Goal: Task Accomplishment & Management: Manage account settings

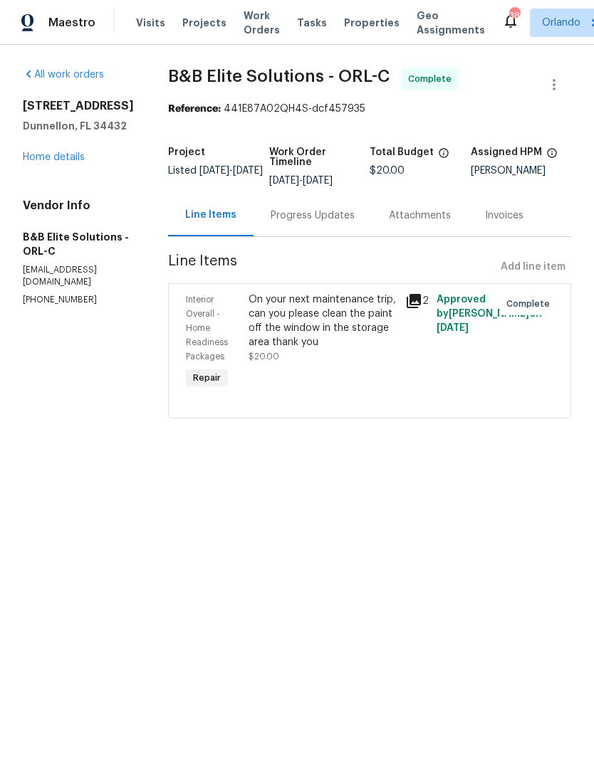
click at [41, 161] on link "Home details" at bounding box center [54, 157] width 62 height 10
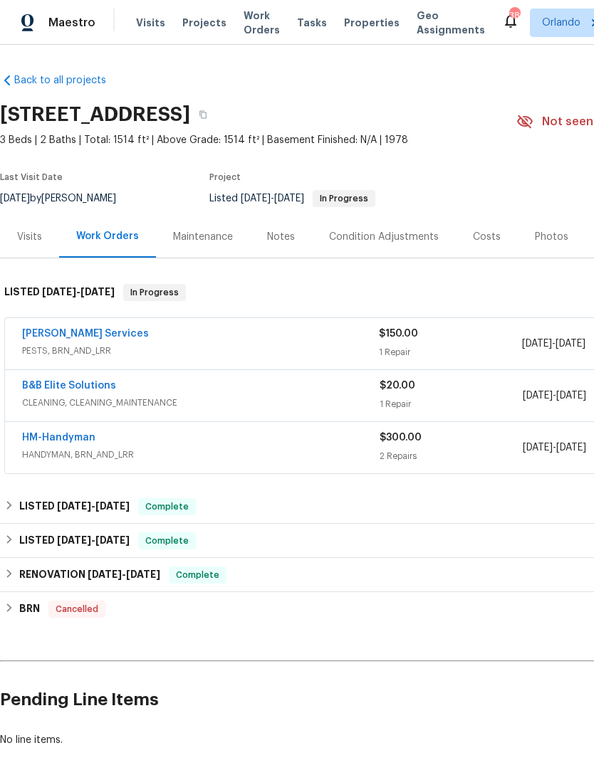
click at [246, 24] on span "Work Orders" at bounding box center [261, 23] width 36 height 28
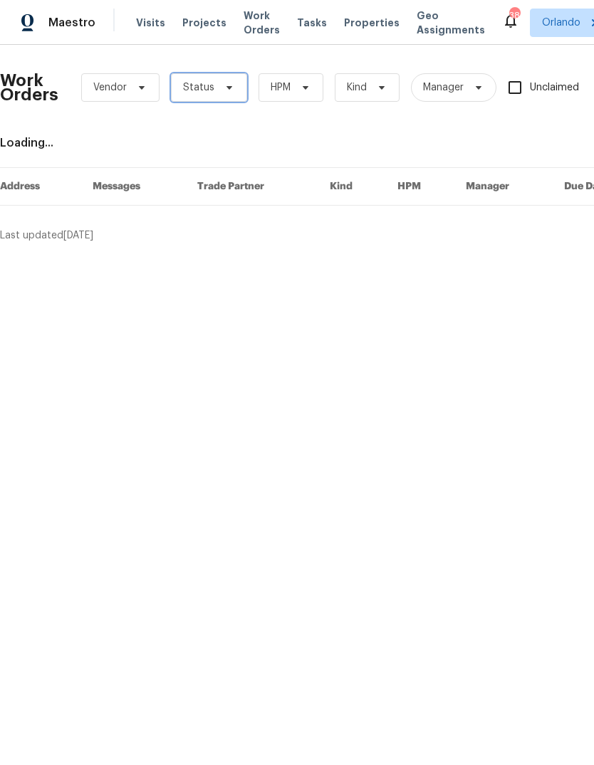
click at [231, 93] on icon at bounding box center [229, 87] width 11 height 11
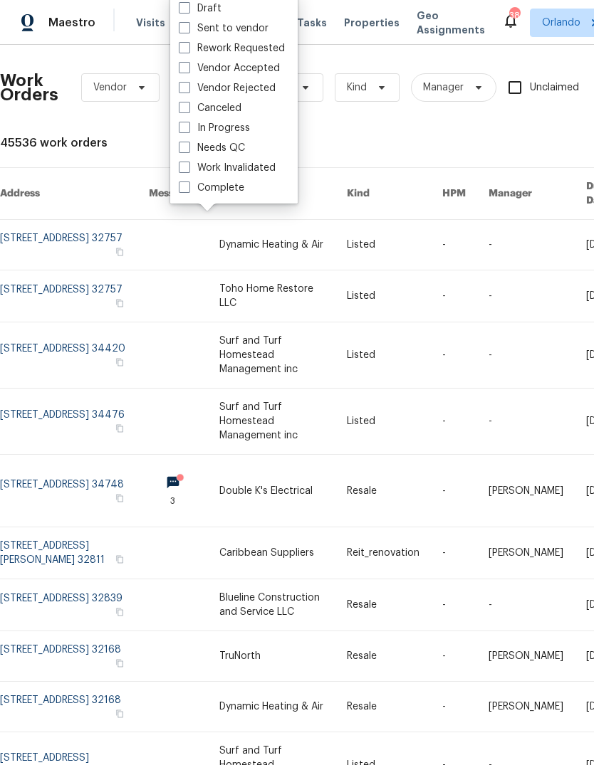
click at [236, 145] on label "Needs QC" at bounding box center [212, 148] width 66 height 14
click at [188, 145] on input "Needs QC" at bounding box center [183, 145] width 9 height 9
checkbox input "true"
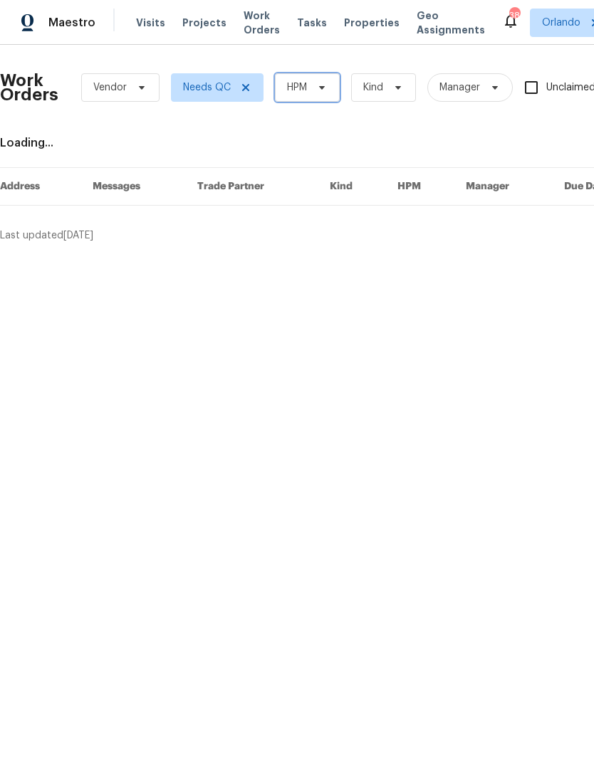
click at [300, 83] on span "HPM" at bounding box center [297, 87] width 20 height 14
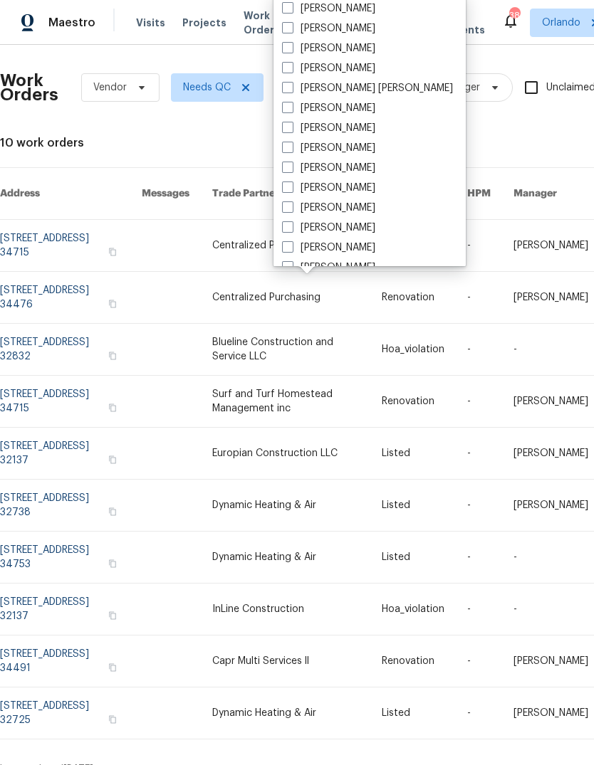
click at [330, 28] on label "[PERSON_NAME]" at bounding box center [328, 28] width 93 height 14
click at [291, 28] on input "[PERSON_NAME]" at bounding box center [286, 25] width 9 height 9
checkbox input "true"
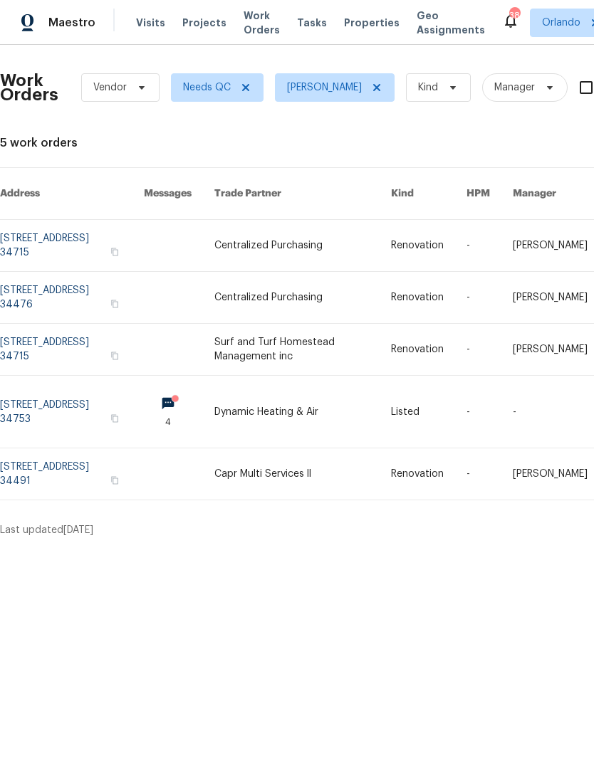
click at [63, 391] on link at bounding box center [72, 412] width 144 height 72
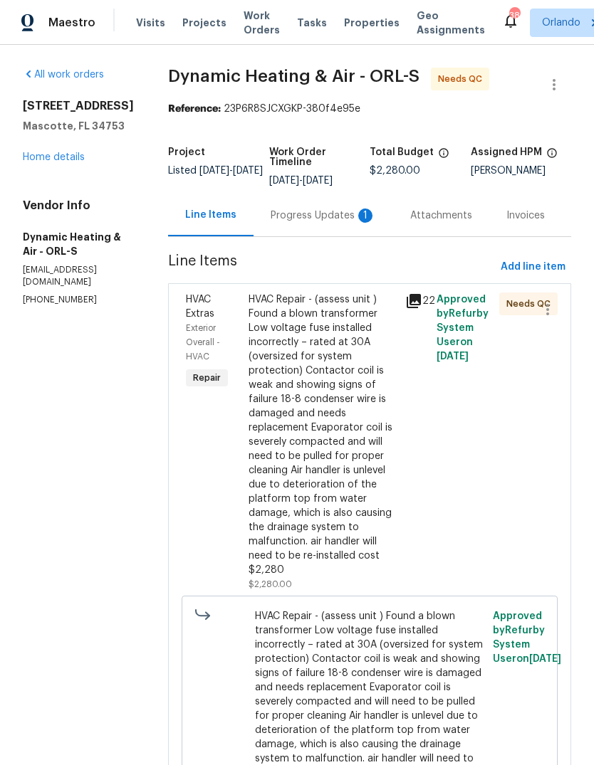
click at [320, 223] on div "Progress Updates 1" at bounding box center [322, 216] width 105 height 14
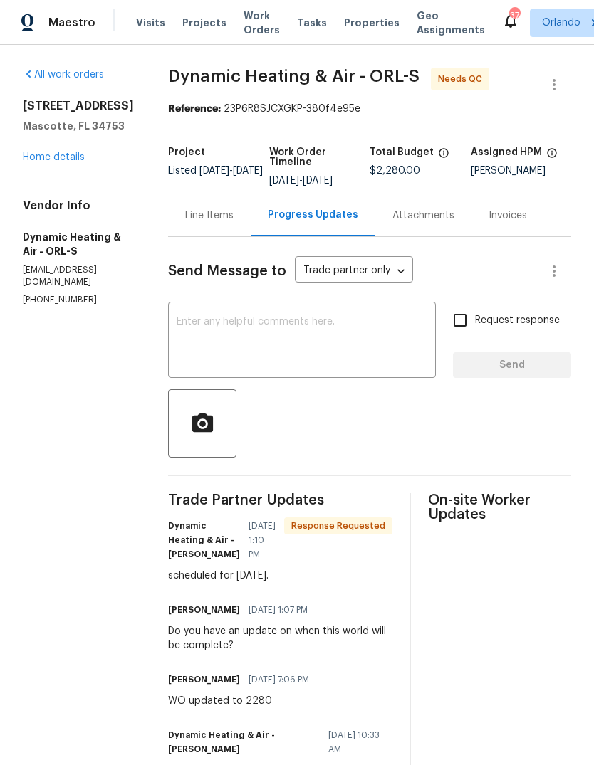
click at [206, 223] on div "Line Items" at bounding box center [209, 216] width 48 height 14
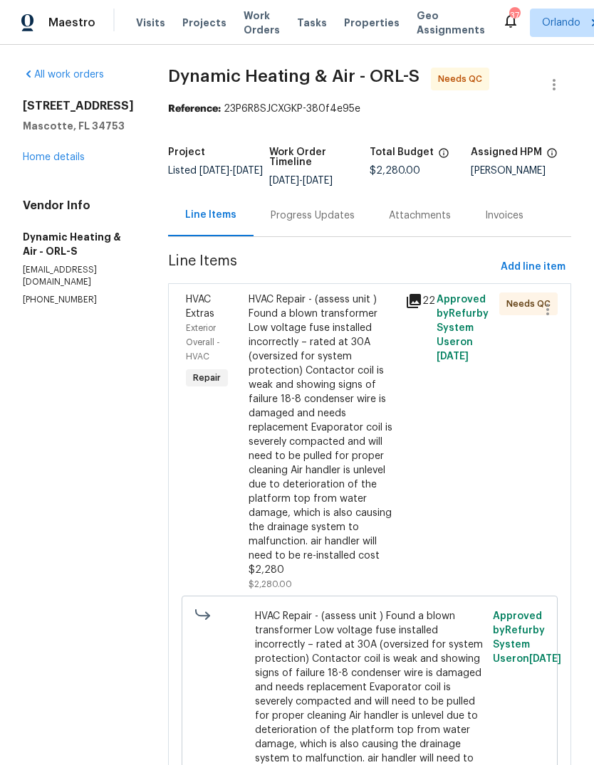
click at [295, 354] on div "HVAC Repair - (assess unit ) Found a blown transformer Low voltage fuse install…" at bounding box center [322, 435] width 148 height 285
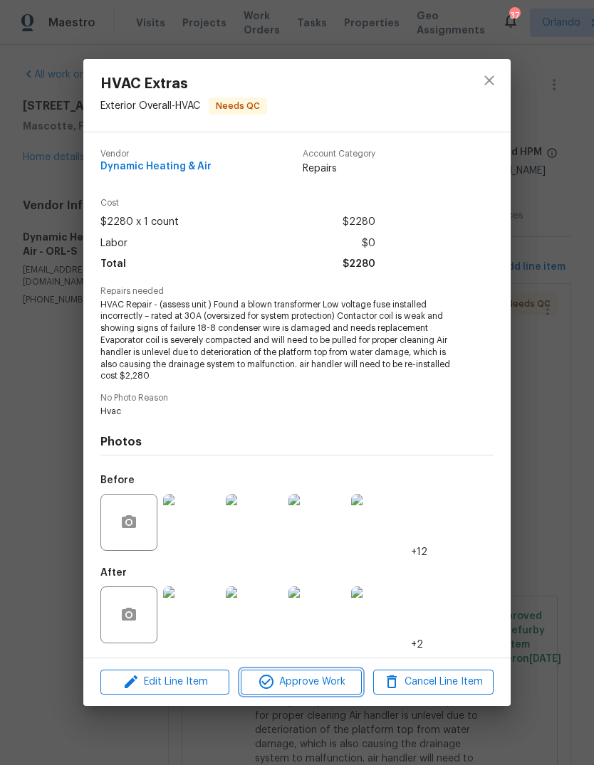
click at [328, 683] on span "Approve Work" at bounding box center [301, 682] width 112 height 18
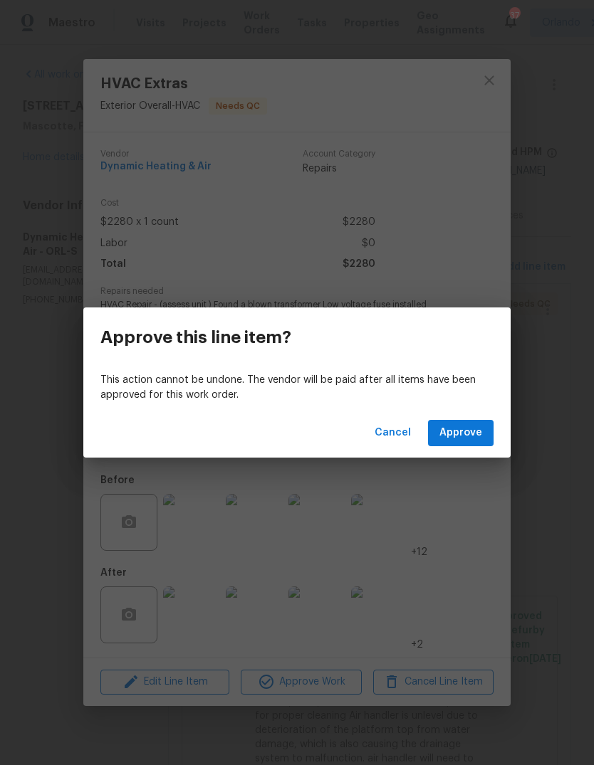
click at [465, 434] on span "Approve" at bounding box center [460, 433] width 43 height 18
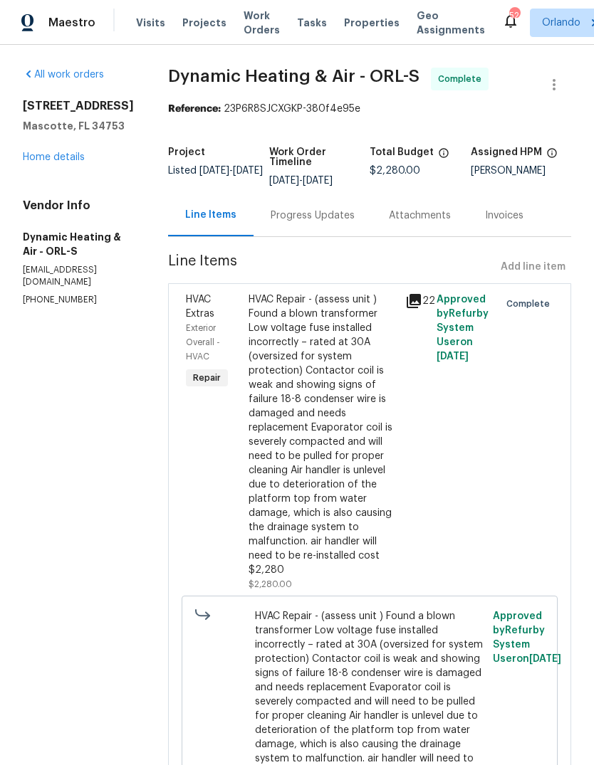
click at [256, 25] on span "Work Orders" at bounding box center [261, 23] width 36 height 28
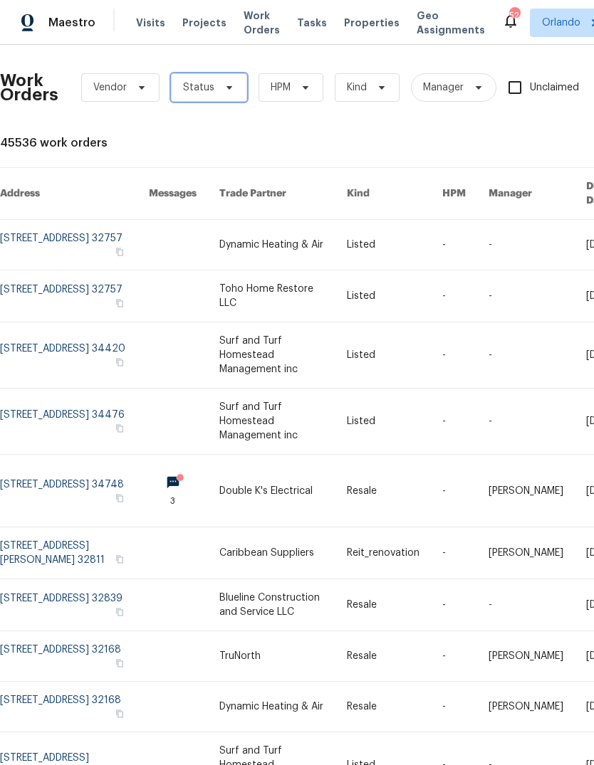
click at [201, 83] on span "Status" at bounding box center [198, 87] width 31 height 14
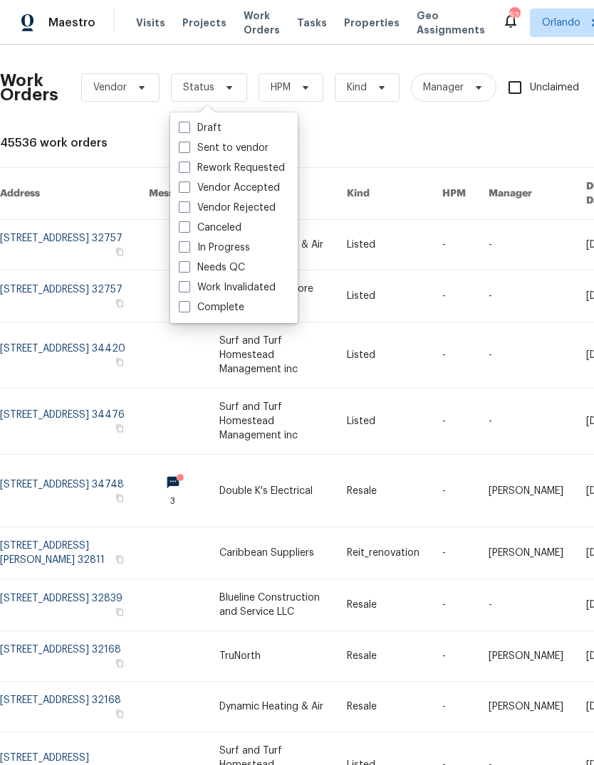
click at [196, 269] on label "Needs QC" at bounding box center [212, 268] width 66 height 14
click at [188, 269] on input "Needs QC" at bounding box center [183, 265] width 9 height 9
checkbox input "true"
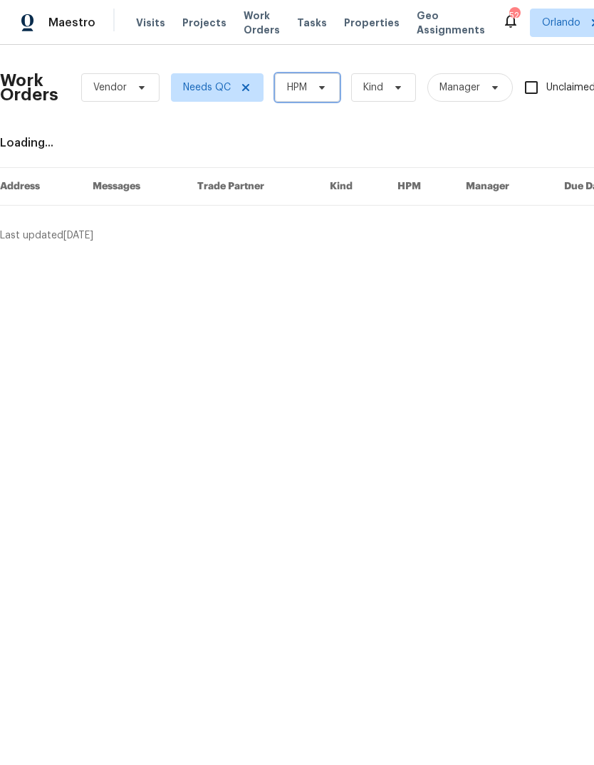
click at [306, 83] on span "HPM" at bounding box center [297, 87] width 20 height 14
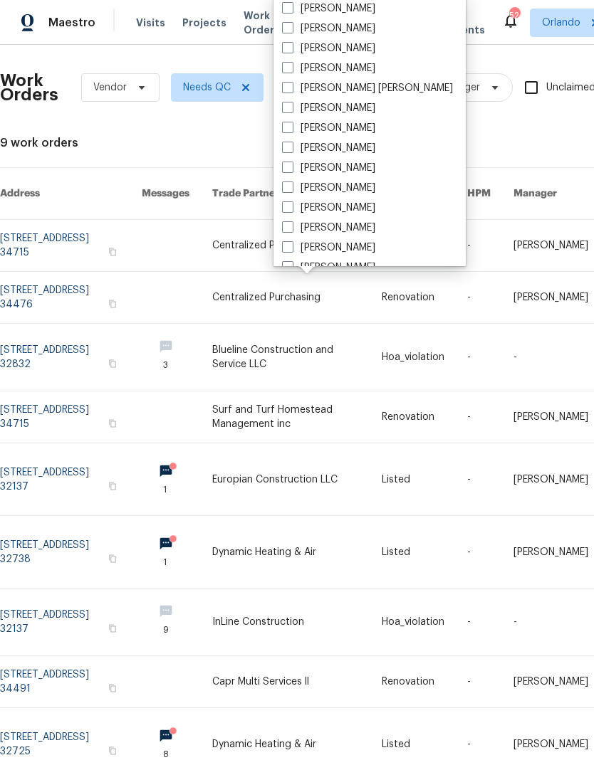
click at [298, 28] on label "[PERSON_NAME]" at bounding box center [328, 28] width 93 height 14
click at [291, 28] on input "[PERSON_NAME]" at bounding box center [286, 25] width 9 height 9
checkbox input "true"
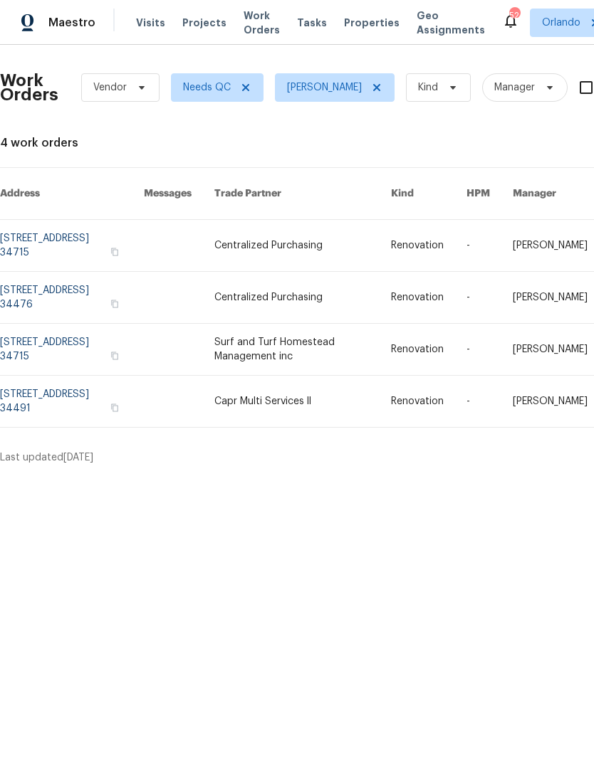
click at [30, 324] on link at bounding box center [72, 349] width 144 height 51
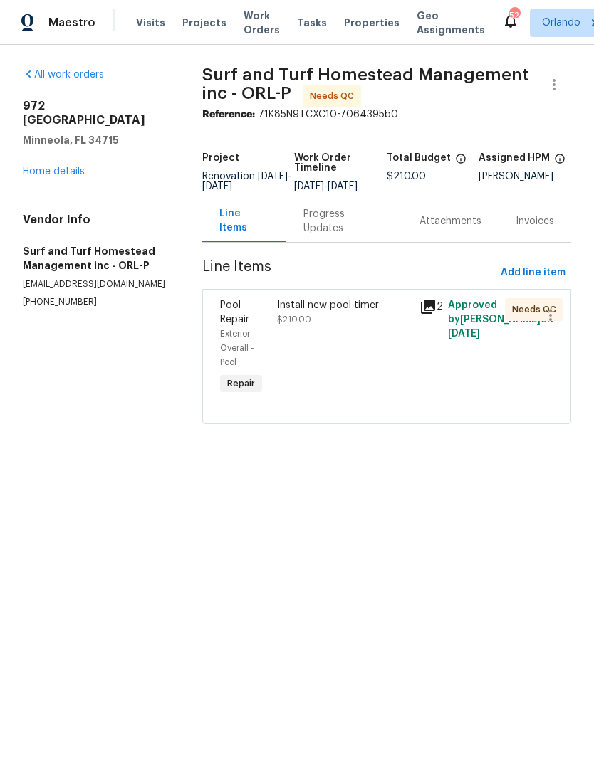
click at [350, 312] on div "Install new pool timer" at bounding box center [344, 305] width 134 height 14
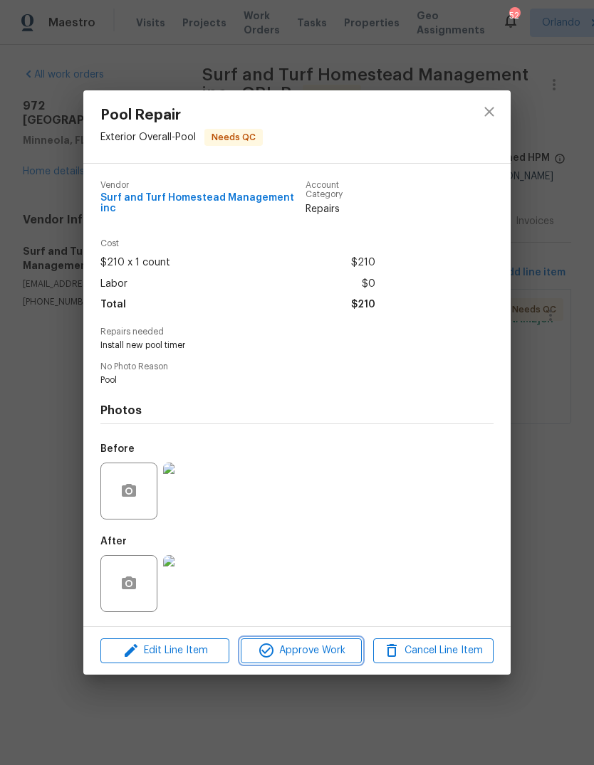
click at [331, 645] on span "Approve Work" at bounding box center [301, 651] width 112 height 18
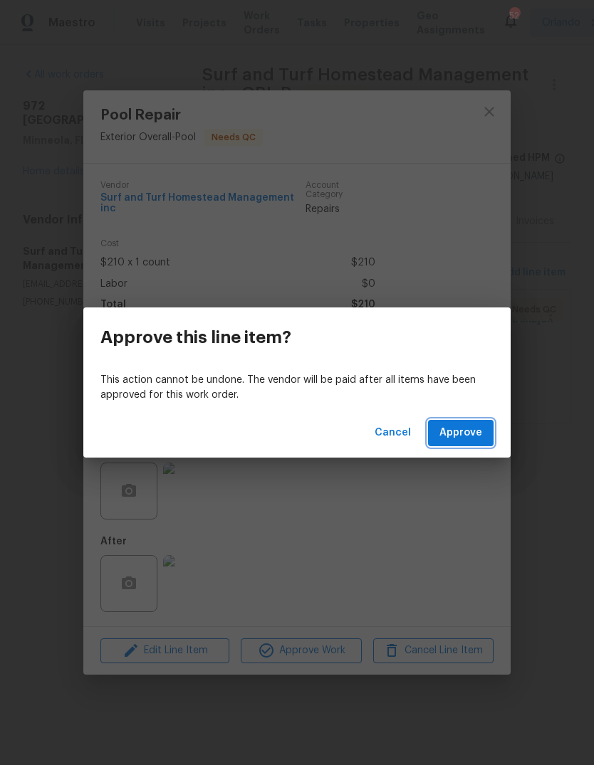
click at [466, 440] on span "Approve" at bounding box center [460, 433] width 43 height 18
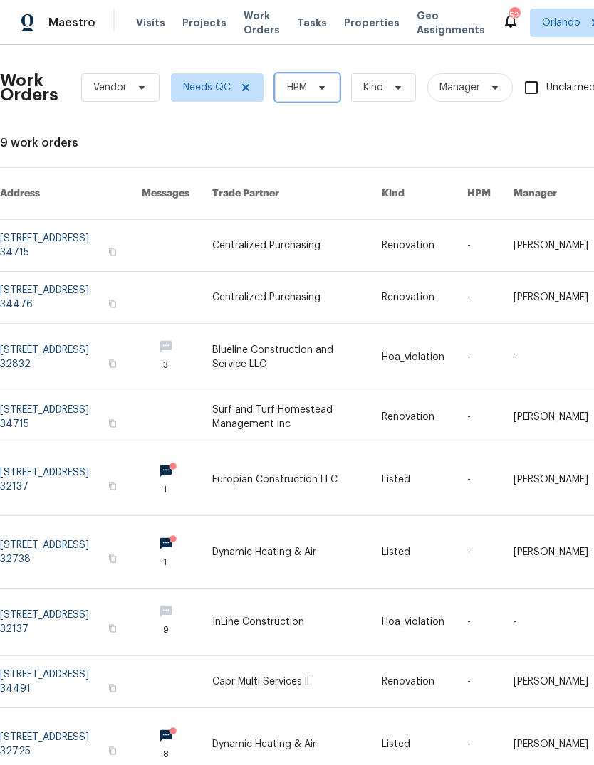
click at [310, 96] on span "HPM" at bounding box center [307, 87] width 65 height 28
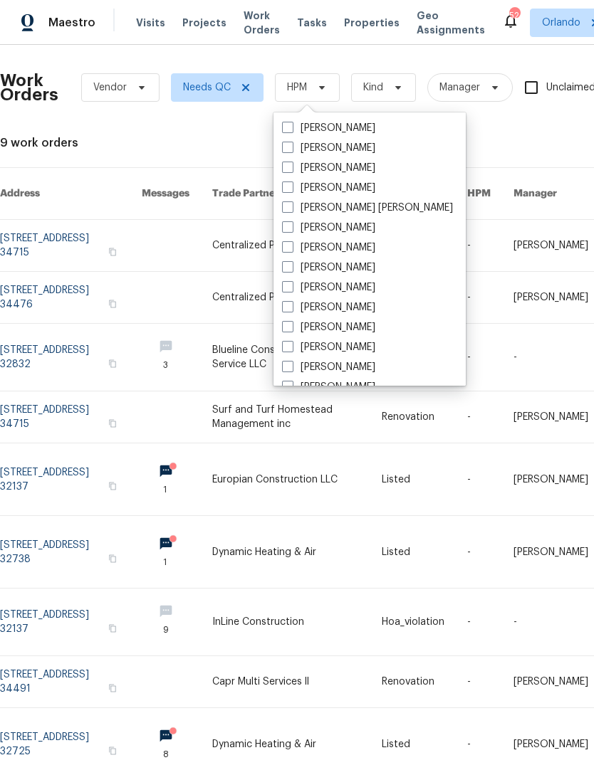
click at [305, 142] on label "[PERSON_NAME]" at bounding box center [328, 148] width 93 height 14
click at [291, 142] on input "[PERSON_NAME]" at bounding box center [286, 145] width 9 height 9
checkbox input "true"
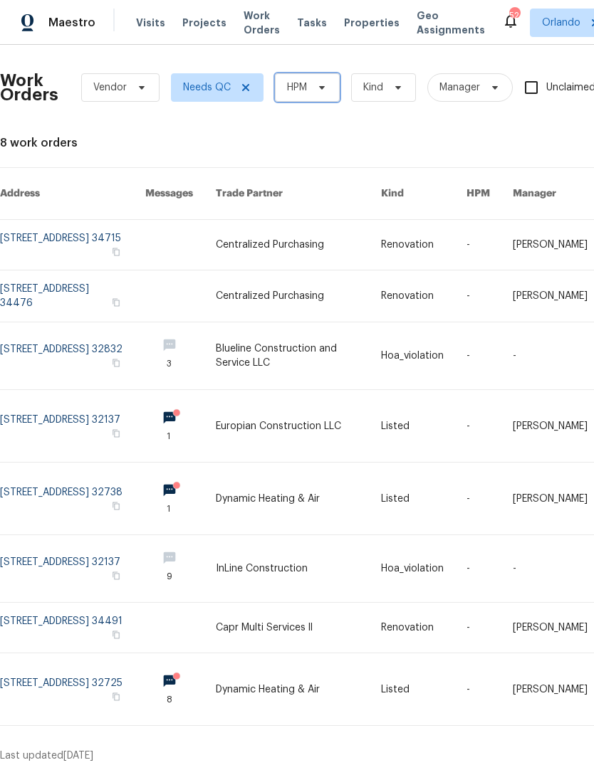
click at [325, 84] on icon at bounding box center [321, 87] width 11 height 11
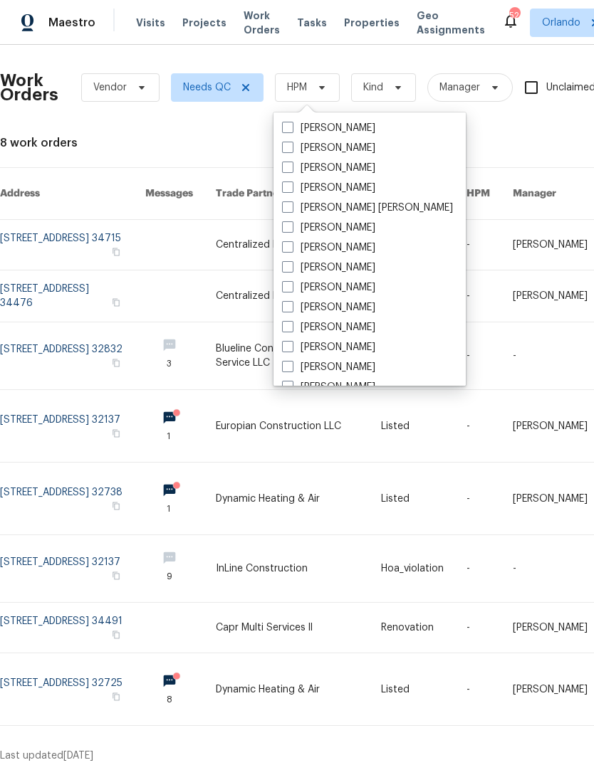
click at [500, 463] on link at bounding box center [489, 499] width 46 height 72
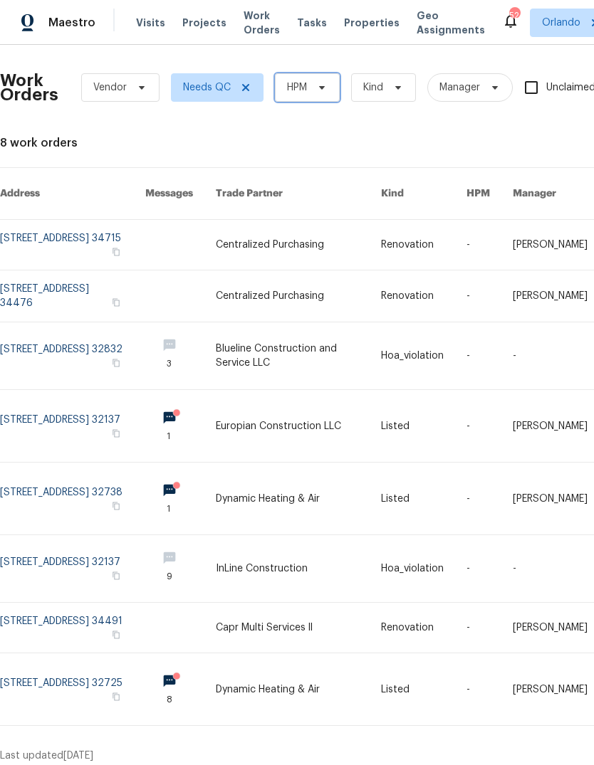
click at [315, 83] on span at bounding box center [320, 87] width 16 height 11
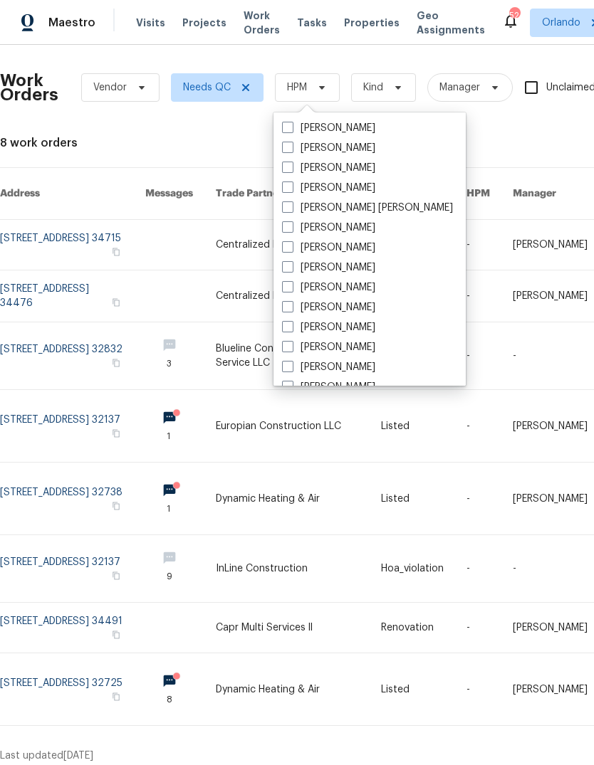
click at [301, 143] on label "[PERSON_NAME]" at bounding box center [328, 148] width 93 height 14
click at [291, 143] on input "[PERSON_NAME]" at bounding box center [286, 145] width 9 height 9
checkbox input "true"
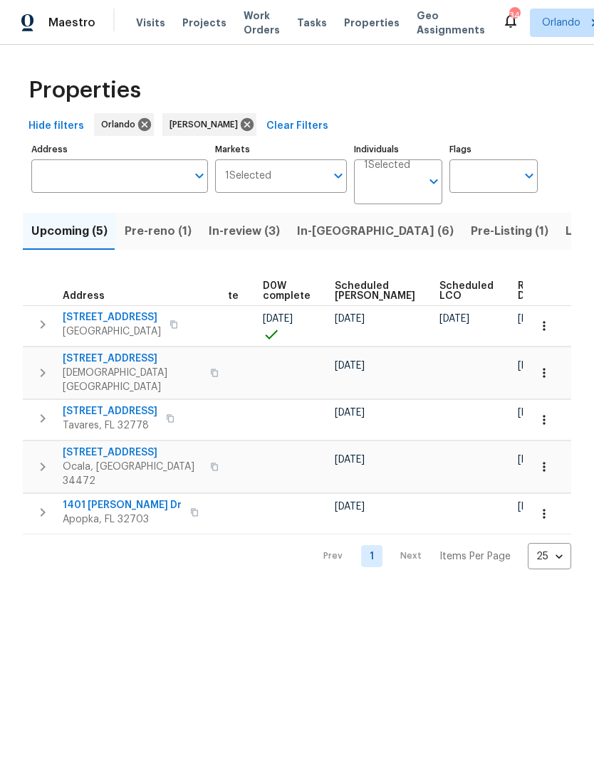
scroll to position [0, 358]
